Goal: Task Accomplishment & Management: Complete application form

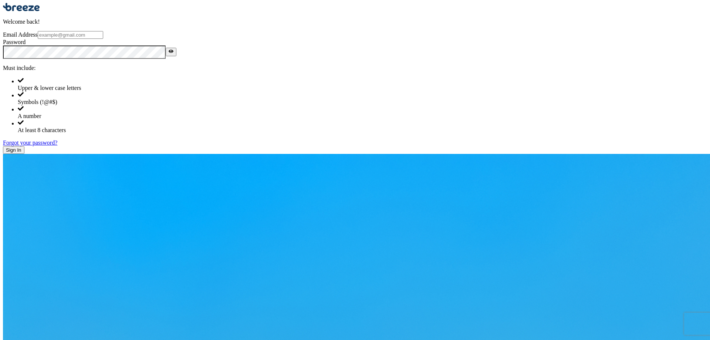
type input "[EMAIL_ADDRESS][DOMAIN_NAME]"
click at [24, 154] on button "Sign In" at bounding box center [13, 150] width 21 height 8
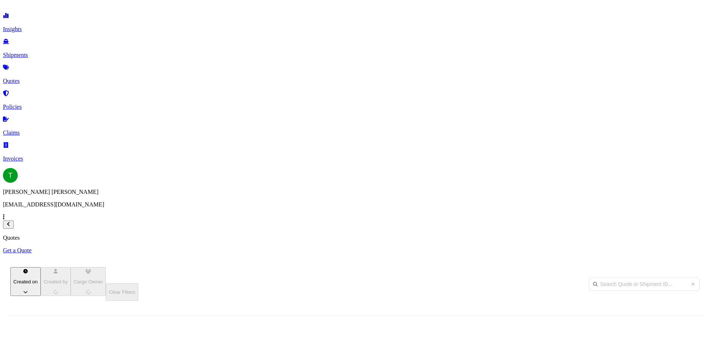
scroll to position [214, 586]
click at [679, 247] on p "Get a Quote" at bounding box center [355, 250] width 704 height 7
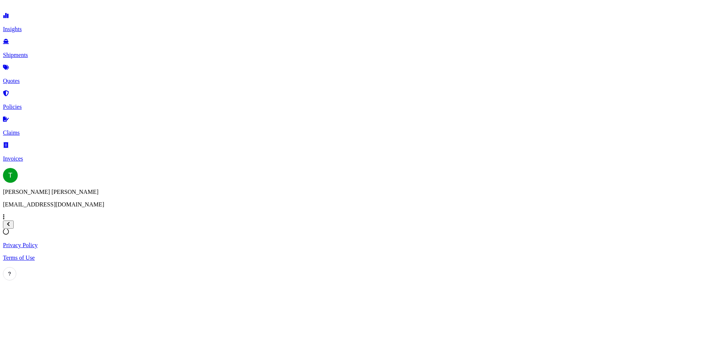
select select "Sea"
select select "1"
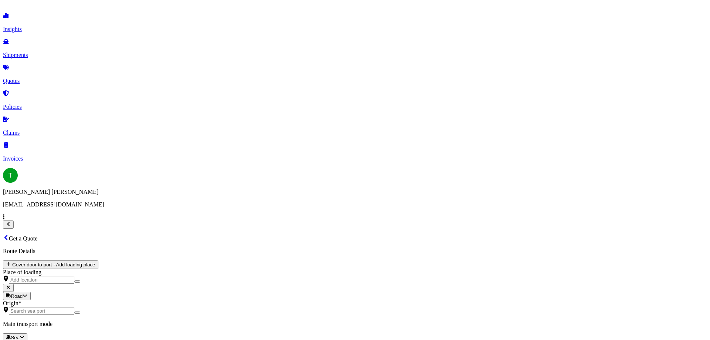
type input "$ USD"
click at [134, 183] on div "Road" at bounding box center [124, 178] width 18 height 7
select select "Road"
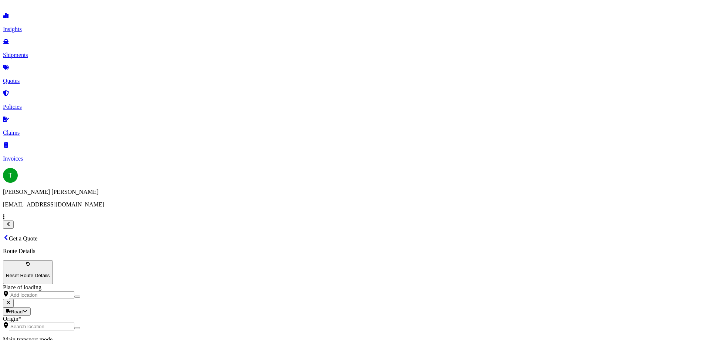
click at [152, 315] on div "Origin *" at bounding box center [355, 322] width 704 height 15
click at [74, 322] on input "Origin *" at bounding box center [41, 326] width 65 height 8
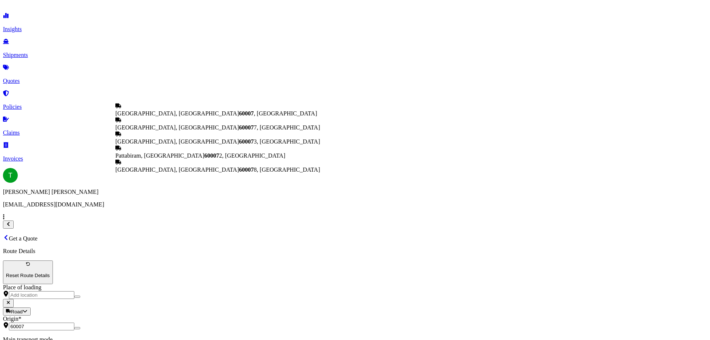
click at [161, 115] on span "[GEOGRAPHIC_DATA] , [GEOGRAPHIC_DATA]" at bounding box center [215, 113] width 201 height 6
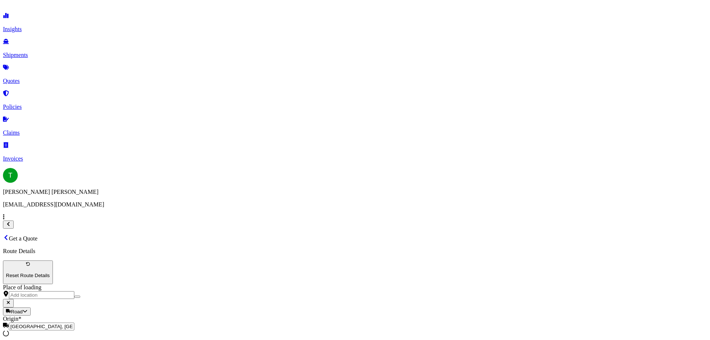
type input "[GEOGRAPHIC_DATA], [GEOGRAPHIC_DATA]"
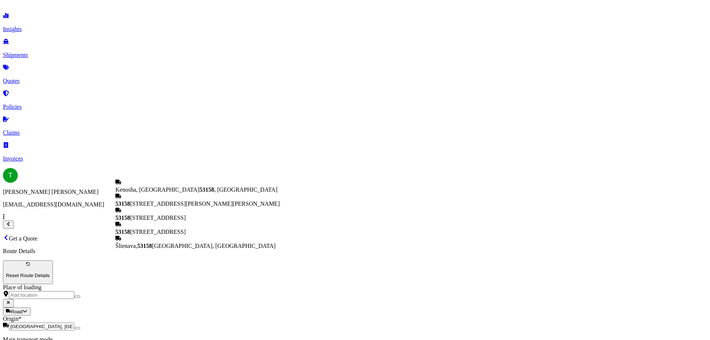
click at [167, 193] on span "[GEOGRAPHIC_DATA], WI 53158 , [GEOGRAPHIC_DATA]" at bounding box center [196, 189] width 162 height 6
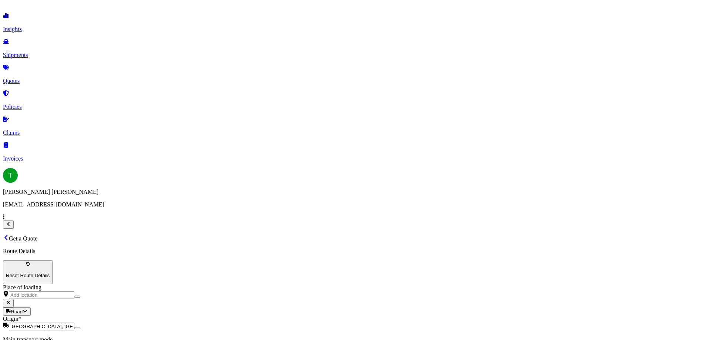
type input "[GEOGRAPHIC_DATA], WI 53158, [GEOGRAPHIC_DATA]"
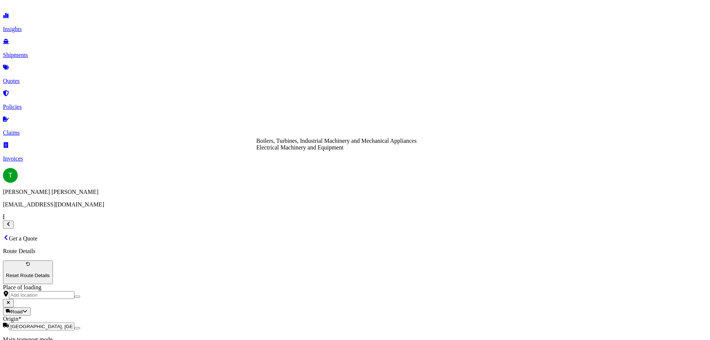
click at [308, 144] on div "Boilers, Turbines, Industrial Machinery and Mechanical Appliances" at bounding box center [336, 141] width 160 height 7
type input "Boilers, Turbines, Industrial Machinery and Mechanical Appliances"
type textarea "bakery machines and parts"
type input "400,000"
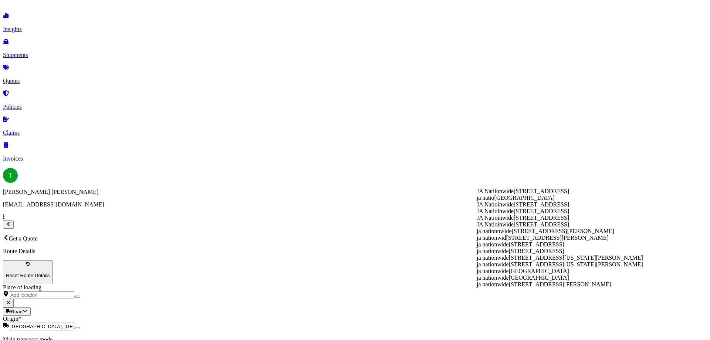
click at [516, 234] on div "ja nationnwide [STREET_ADDRESS][PERSON_NAME]" at bounding box center [560, 231] width 166 height 7
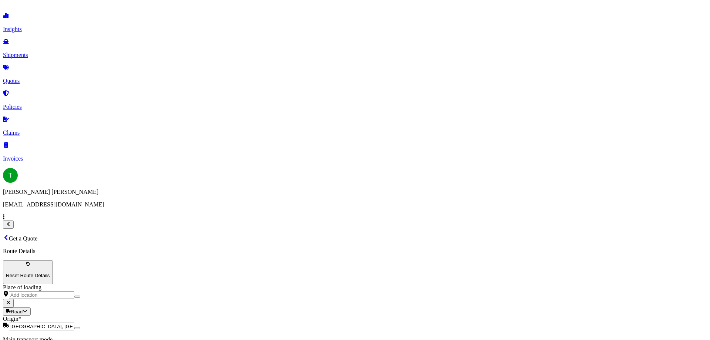
type input "ja nationnwide"
type input "700"
click at [266, 229] on div "FTL" at bounding box center [261, 226] width 10 height 7
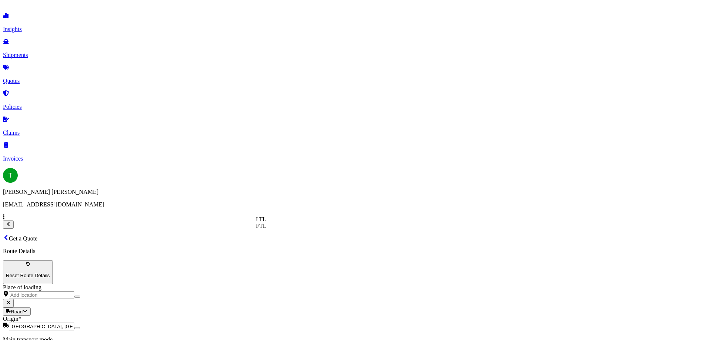
select select "2"
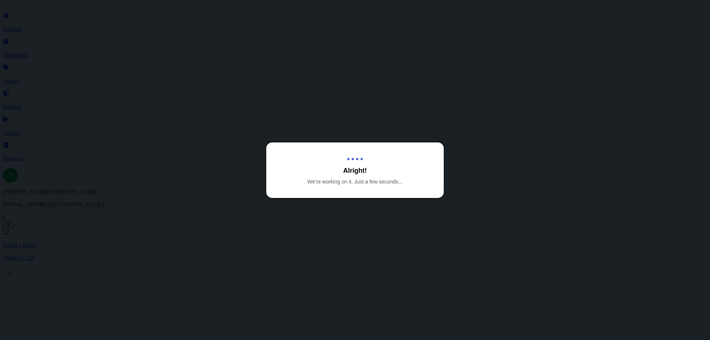
select select "Road"
select select "2"
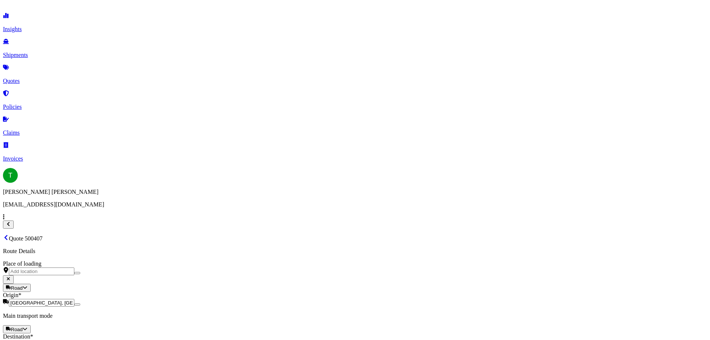
scroll to position [268, 0]
